Goal: Check status: Check status

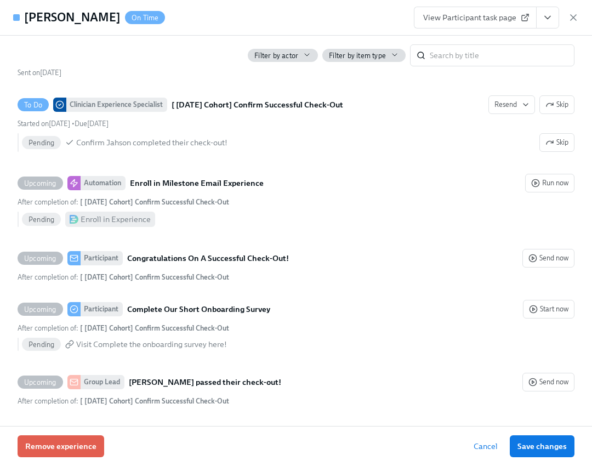
click at [567, 19] on div "View Participant task page" at bounding box center [496, 18] width 165 height 22
click at [572, 18] on icon "button" at bounding box center [573, 17] width 11 height 11
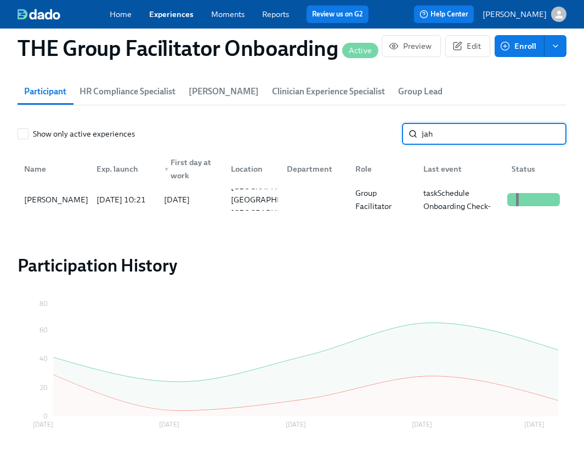
click at [461, 134] on input "jah" at bounding box center [494, 134] width 145 height 22
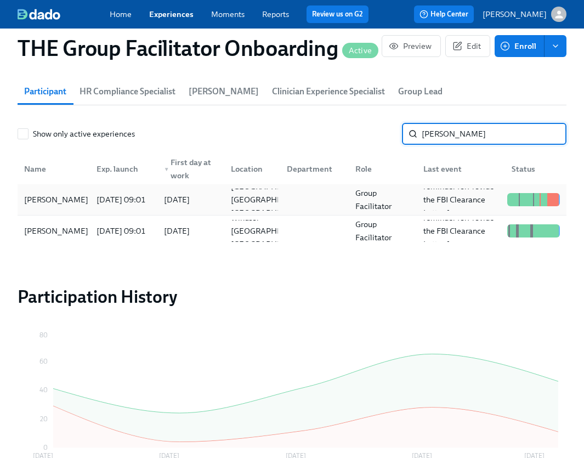
click at [77, 206] on div "[PERSON_NAME]" at bounding box center [56, 199] width 73 height 13
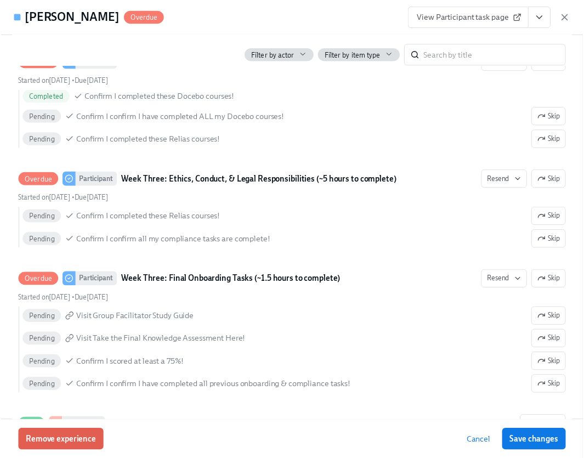
scroll to position [2403, 0]
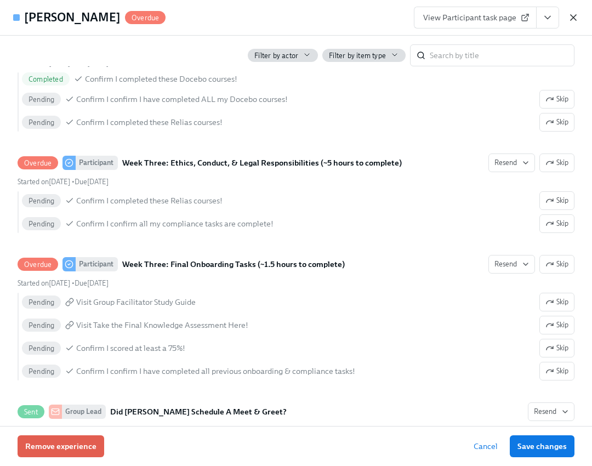
click at [570, 21] on icon "button" at bounding box center [573, 17] width 11 height 11
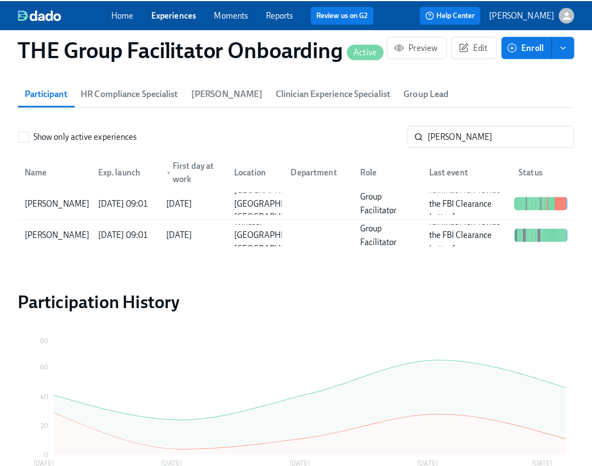
scroll to position [0, 16429]
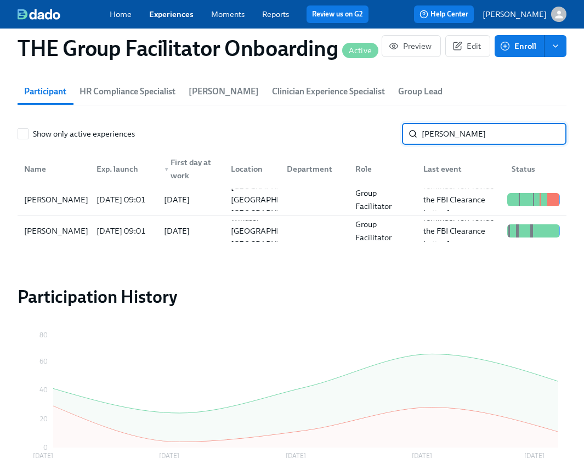
click at [496, 145] on input "[PERSON_NAME]" at bounding box center [494, 134] width 145 height 22
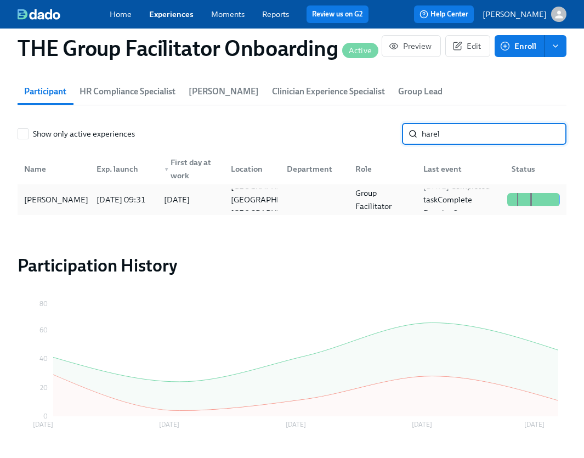
type input "harel"
click at [88, 206] on div "[DATE] 09:31" at bounding box center [121, 200] width 67 height 22
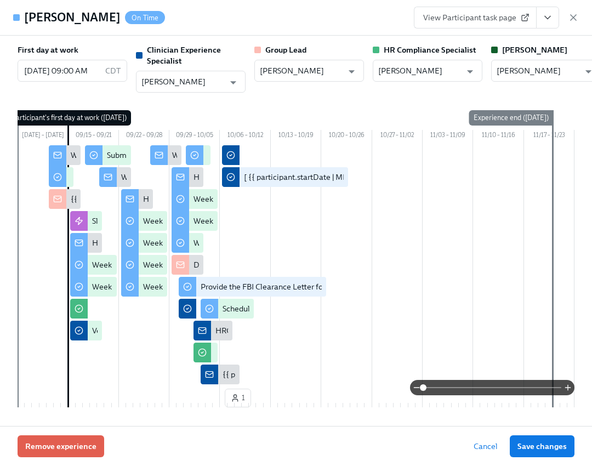
click at [553, 12] on icon "View task page" at bounding box center [547, 17] width 11 height 11
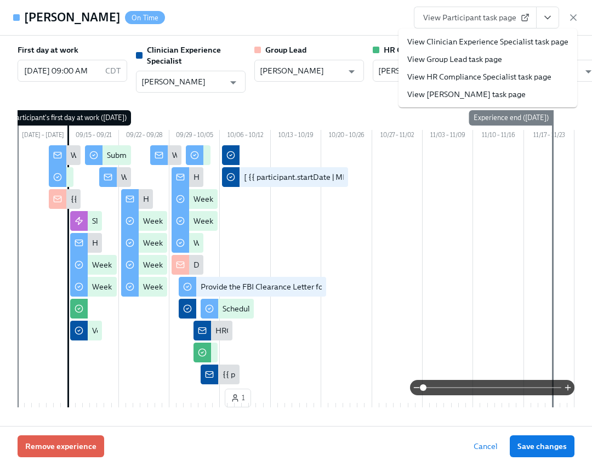
click at [515, 40] on link "View Clinician Experience Specialist task page" at bounding box center [488, 41] width 161 height 11
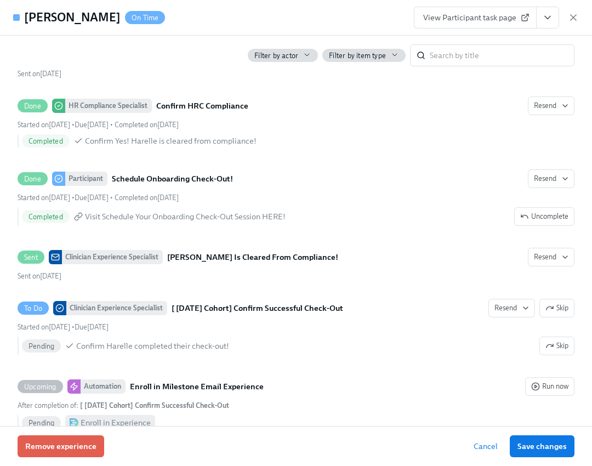
scroll to position [2672, 0]
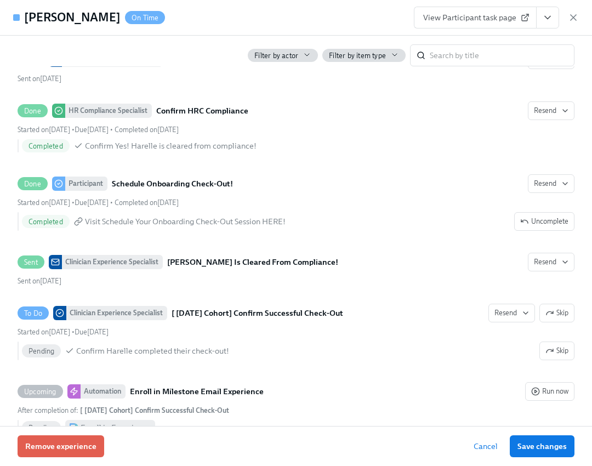
click at [555, 16] on button "View task page" at bounding box center [547, 18] width 23 height 22
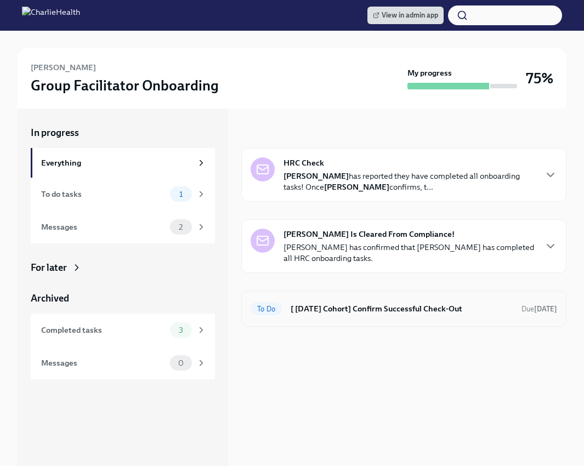
click at [286, 312] on div "To Do [ [DATE] Cohort] Confirm Successful Check-Out Due [DATE]" at bounding box center [404, 309] width 307 height 18
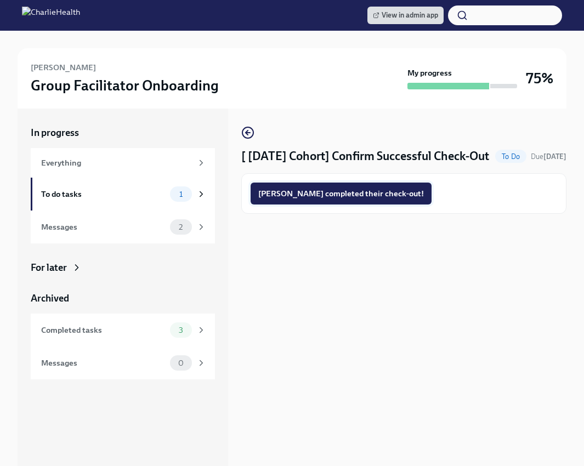
click at [325, 199] on span "Harelle completed their check-out!" at bounding box center [341, 193] width 166 height 11
